Goal: Task Accomplishment & Management: Use online tool/utility

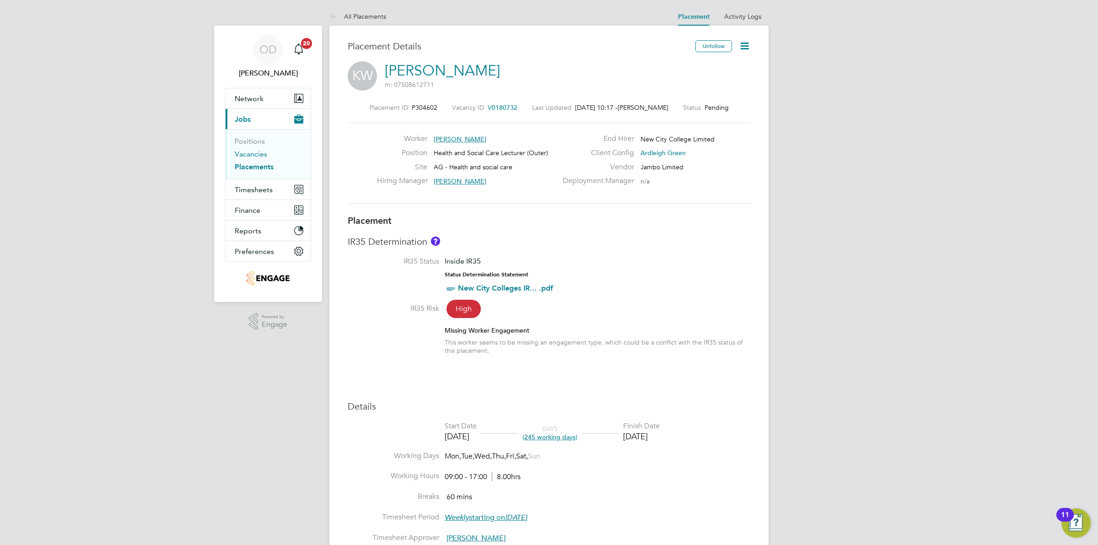
click at [254, 153] on link "Vacancies" at bounding box center [251, 154] width 32 height 9
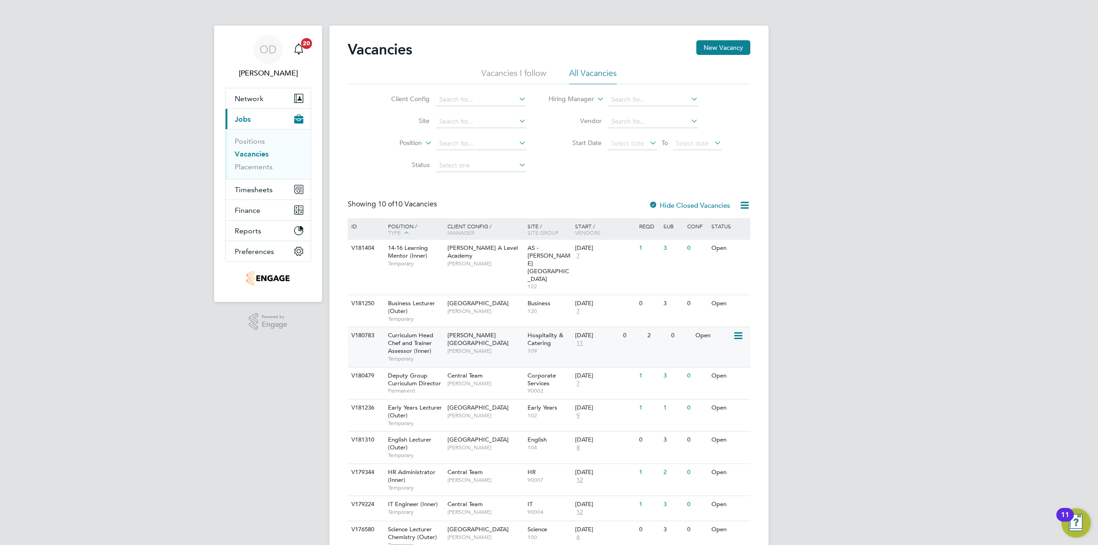
scroll to position [51, 0]
click at [256, 154] on link "Vacancies" at bounding box center [252, 154] width 34 height 9
click at [256, 140] on link "Positions" at bounding box center [250, 141] width 30 height 9
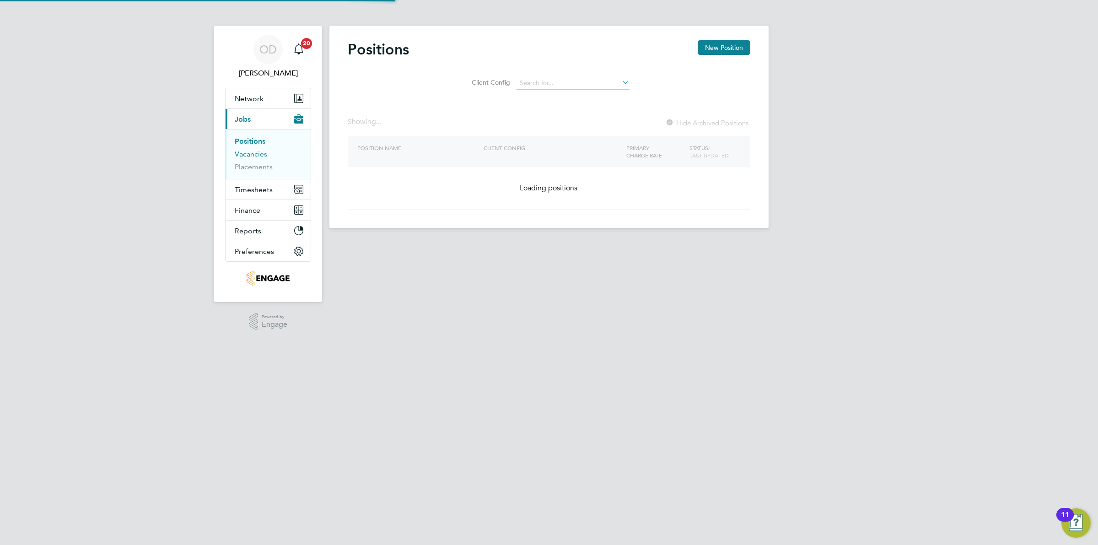
click at [255, 150] on link "Vacancies" at bounding box center [251, 154] width 32 height 9
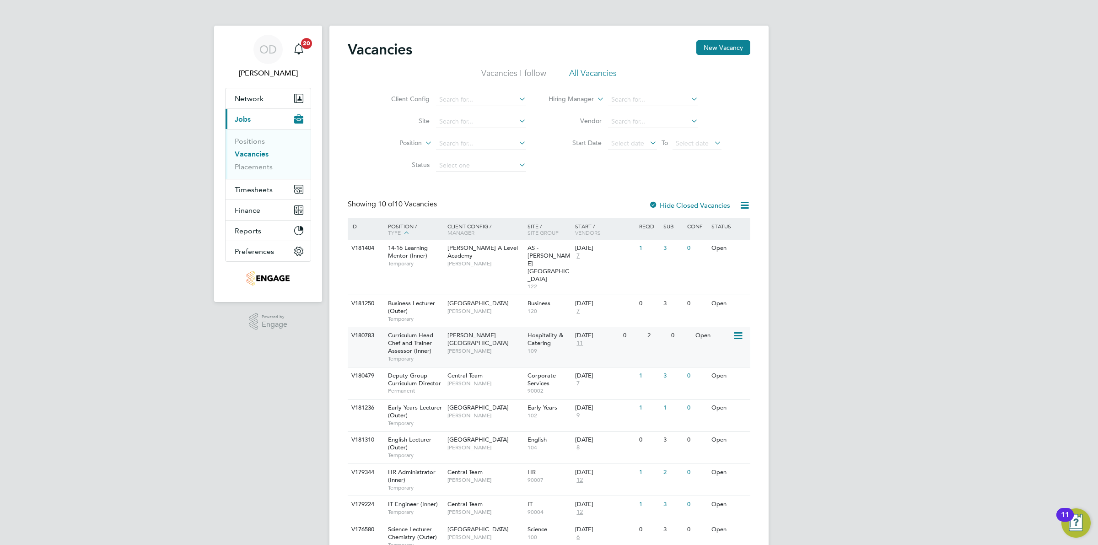
scroll to position [51, 0]
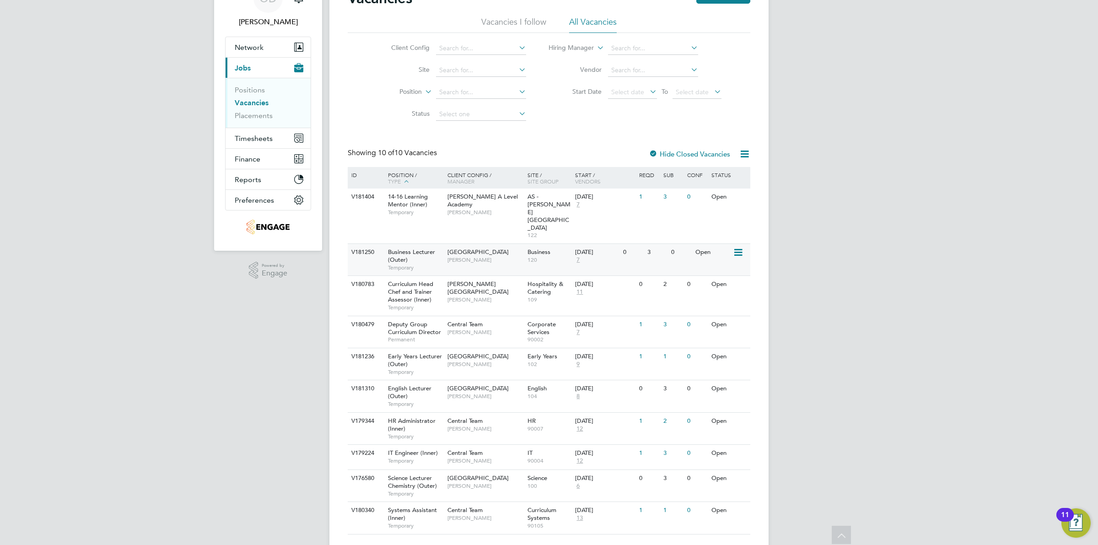
click at [485, 248] on span "[GEOGRAPHIC_DATA]" at bounding box center [478, 252] width 61 height 8
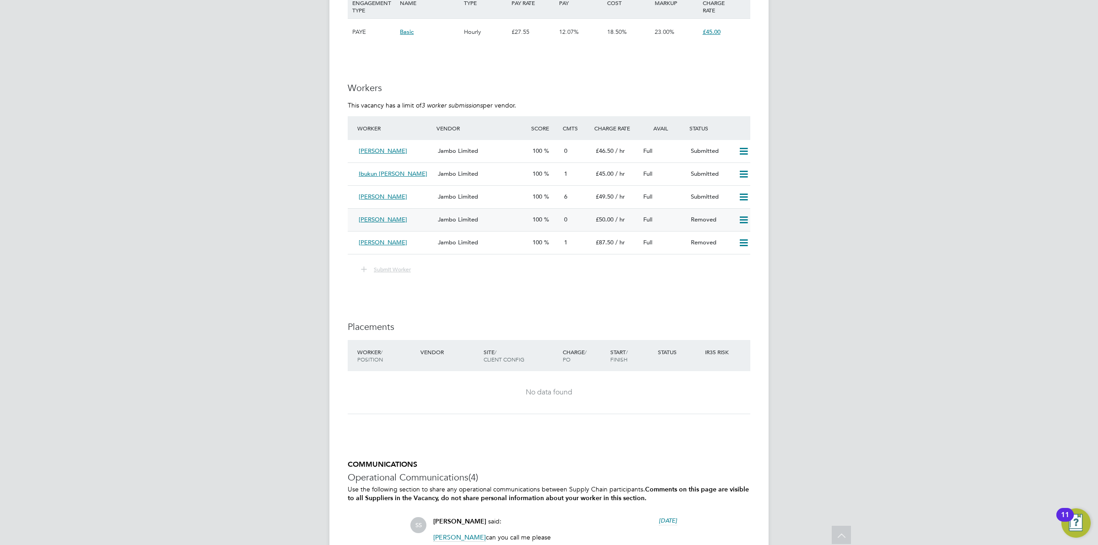
click at [435, 219] on div "Jambo Limited" at bounding box center [481, 219] width 95 height 15
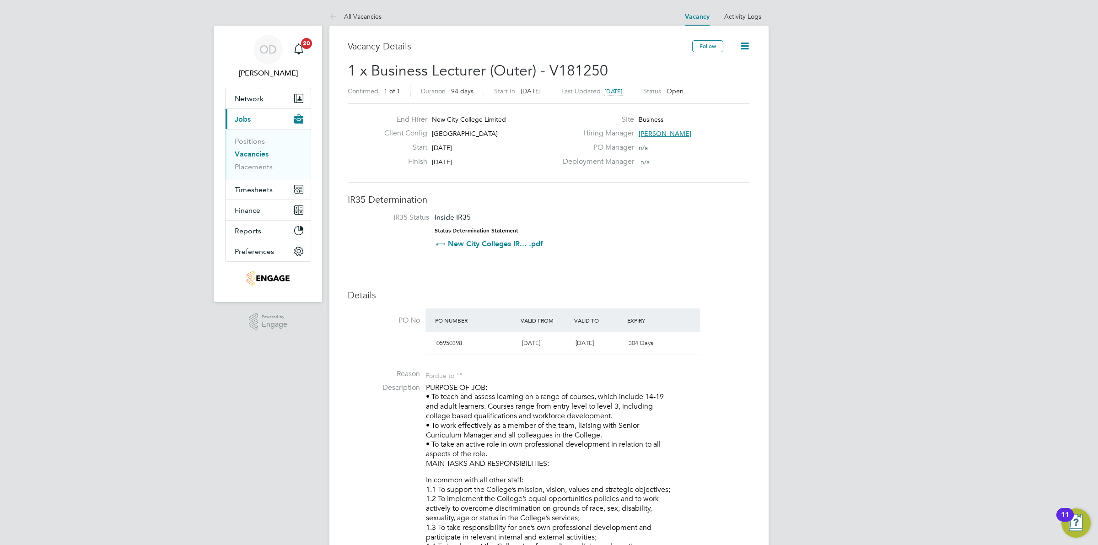
click at [261, 154] on link "Vacancies" at bounding box center [252, 154] width 34 height 9
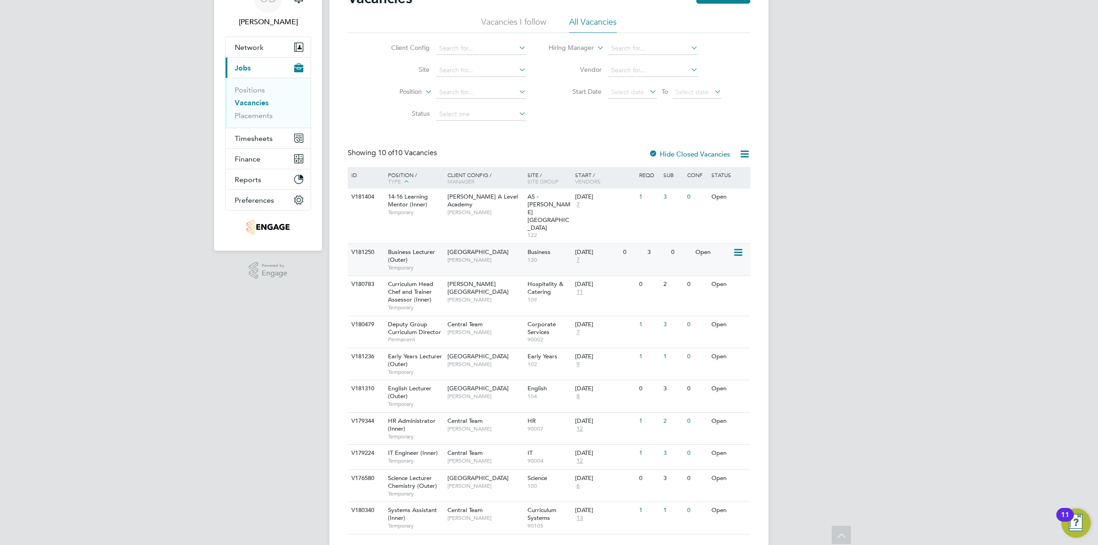
click at [563, 244] on div "Business 120" at bounding box center [549, 256] width 48 height 24
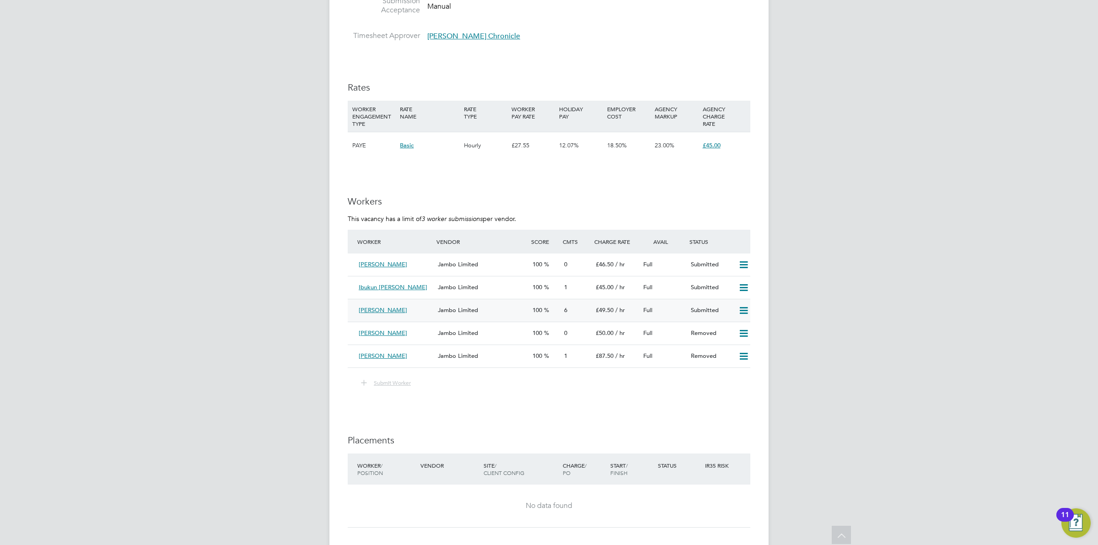
click at [506, 309] on div "Jambo Limited" at bounding box center [481, 310] width 95 height 15
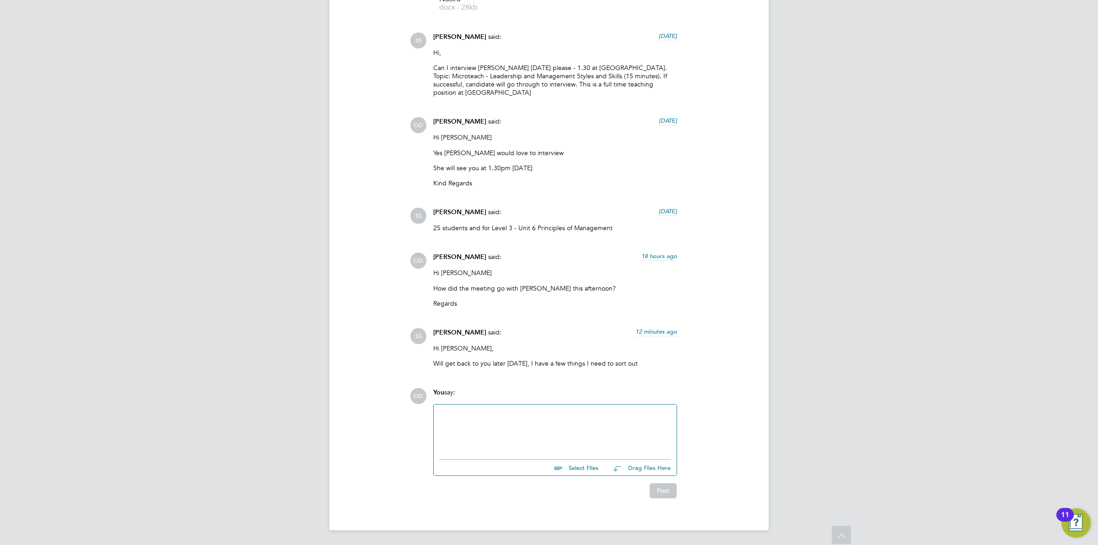
click at [591, 435] on div at bounding box center [555, 429] width 232 height 39
click at [658, 491] on button "Post" at bounding box center [663, 491] width 27 height 15
